Goal: Information Seeking & Learning: Stay updated

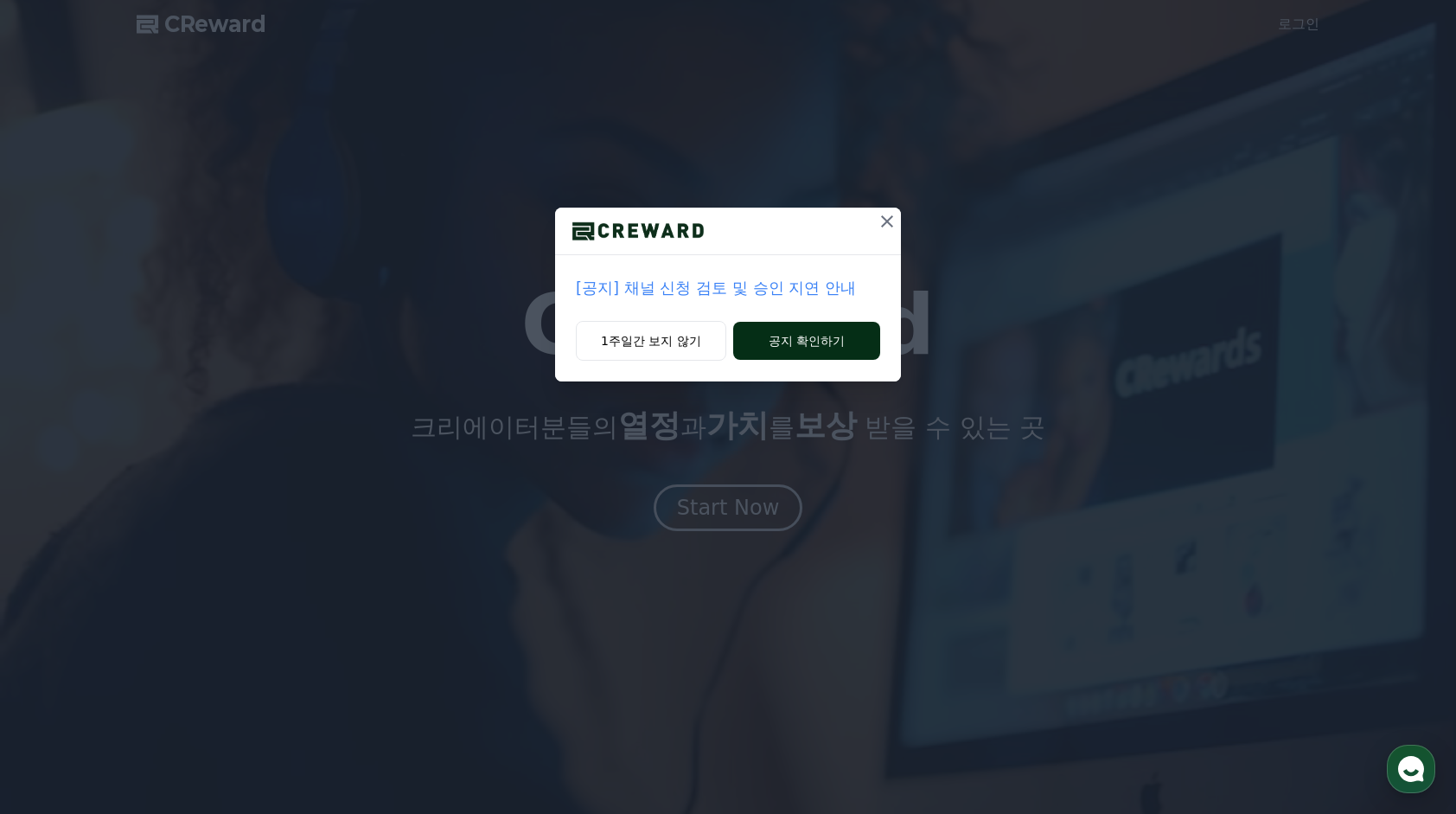
click at [800, 339] on button "공지 확인하기" at bounding box center [806, 341] width 147 height 38
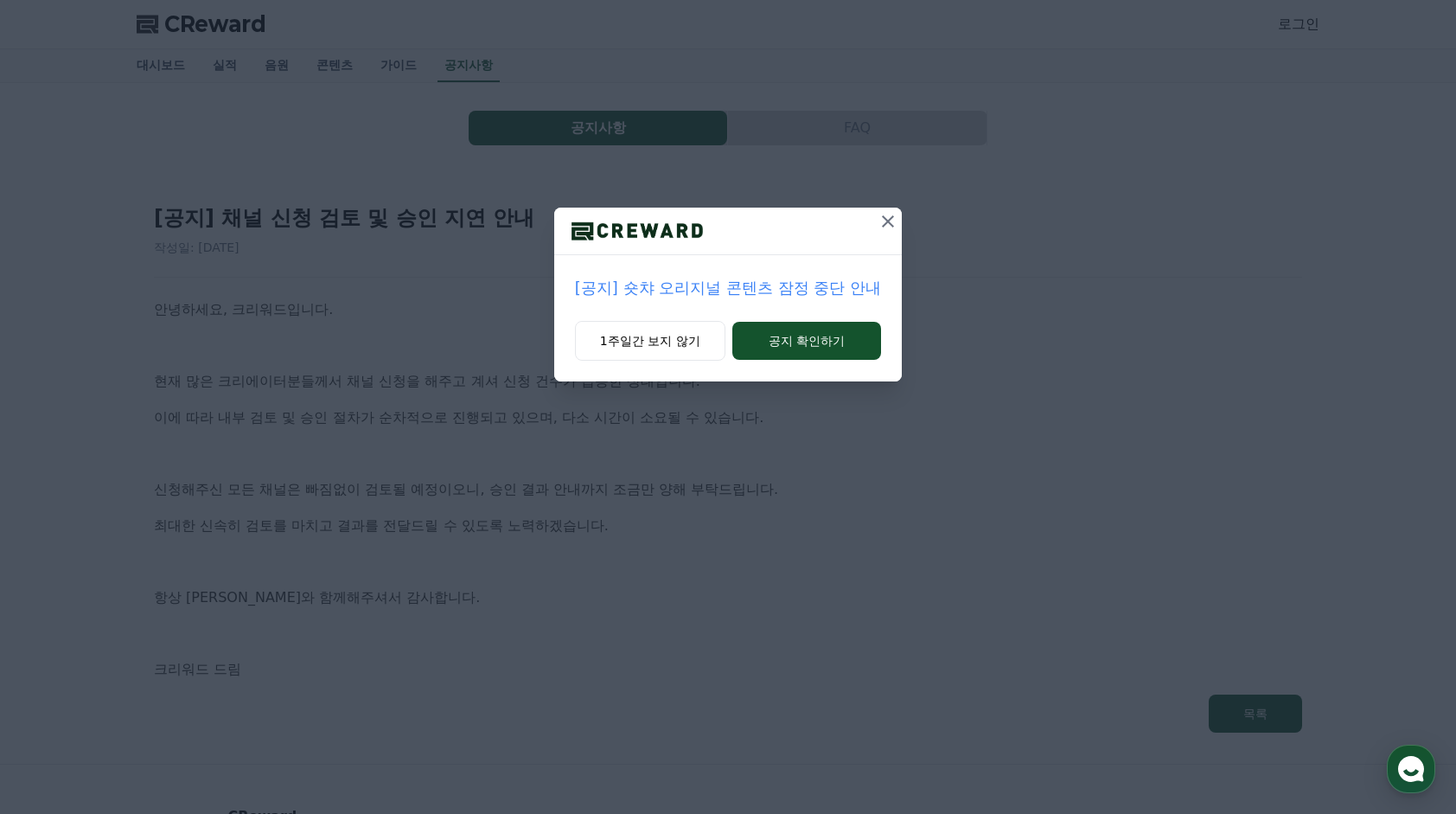
drag, startPoint x: 729, startPoint y: 219, endPoint x: 738, endPoint y: 208, distance: 14.2
click at [738, 208] on div at bounding box center [728, 231] width 348 height 47
click at [804, 339] on button "공지 확인하기" at bounding box center [807, 341] width 149 height 38
